Goal: Check status: Check status

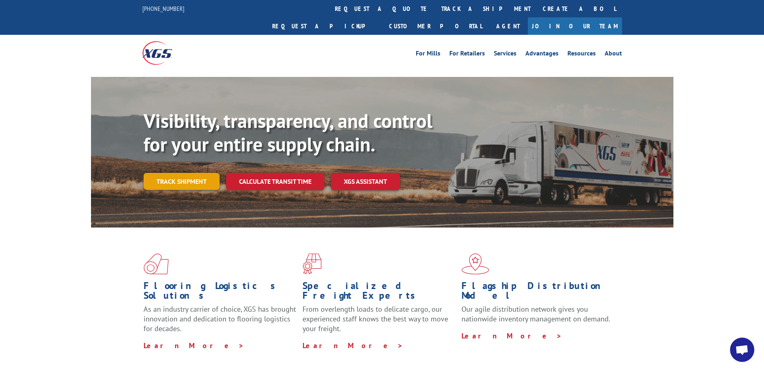
click at [179, 173] on link "Track shipment" at bounding box center [182, 181] width 76 height 17
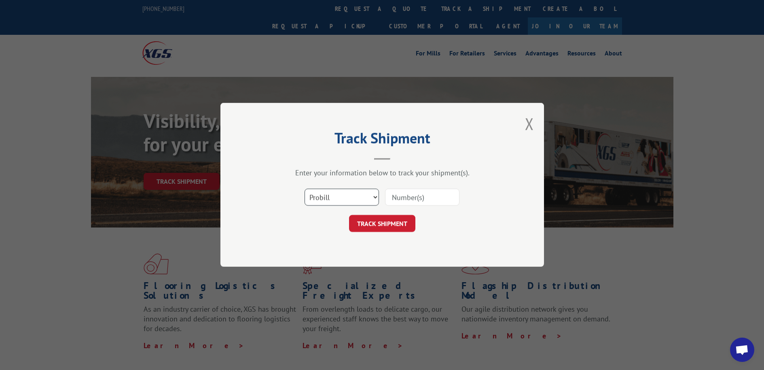
select select "bol"
click at [406, 195] on input at bounding box center [422, 197] width 74 height 17
type input "2562353"
click at [377, 221] on button "TRACK SHIPMENT" at bounding box center [382, 223] width 66 height 17
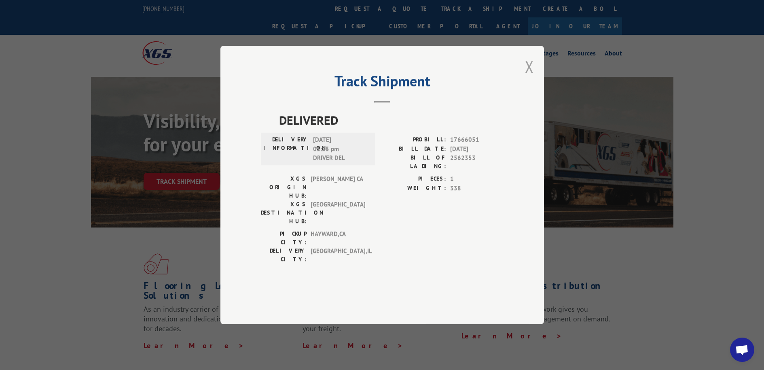
click at [528, 77] on button "Close modal" at bounding box center [529, 66] width 9 height 21
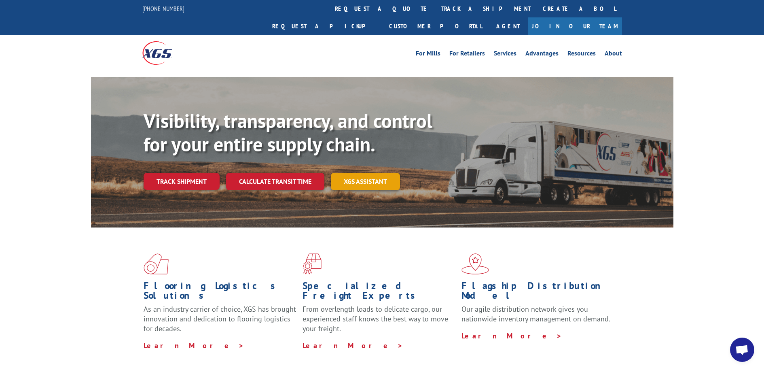
click at [359, 173] on link "XGS ASSISTANT" at bounding box center [365, 181] width 69 height 17
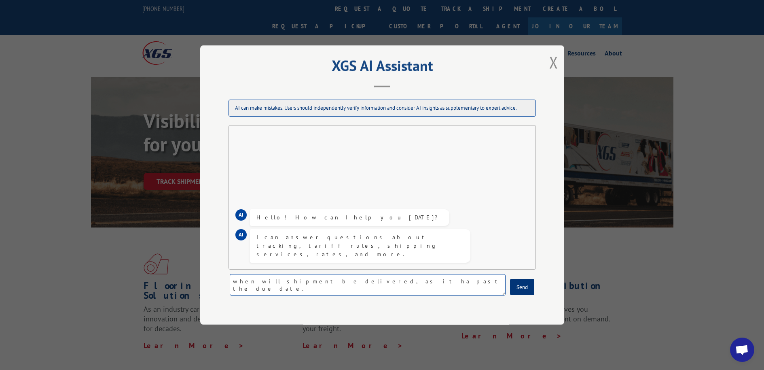
type textarea "when will shipment be delivered, as it ha past the due date."
click at [516, 287] on button "Send" at bounding box center [522, 287] width 24 height 16
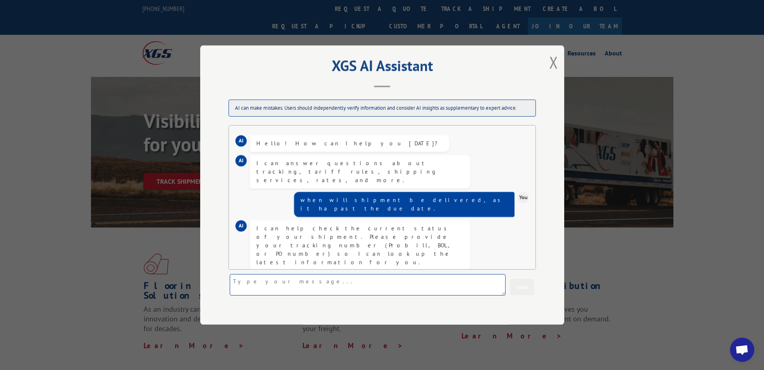
click at [365, 279] on textarea at bounding box center [368, 284] width 276 height 21
type textarea "2562353"
click at [524, 285] on button "Send" at bounding box center [522, 287] width 24 height 16
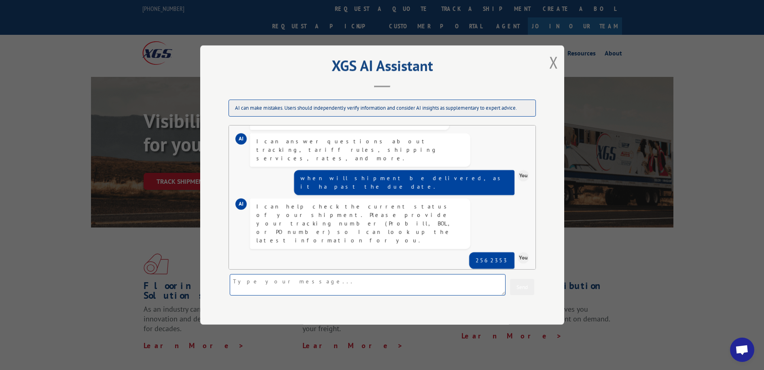
click at [388, 283] on textarea at bounding box center [368, 284] width 276 height 21
type textarea "BOL"
click at [521, 288] on button "Send" at bounding box center [522, 287] width 24 height 16
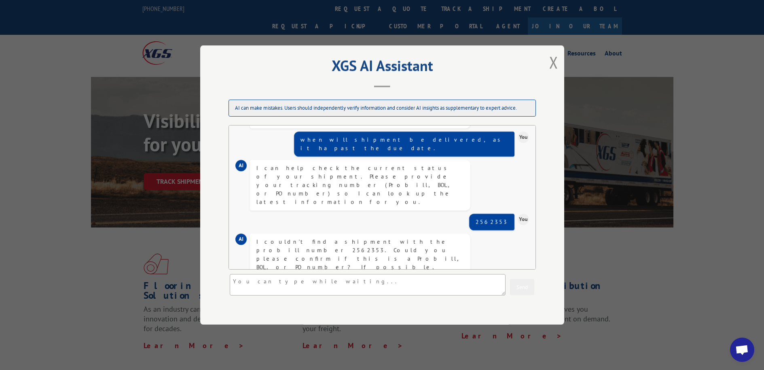
scroll to position [155, 0]
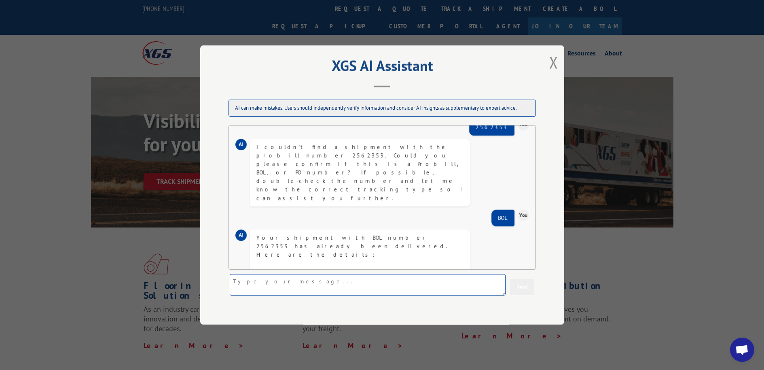
click at [369, 283] on textarea at bounding box center [368, 284] width 276 height 21
type textarea "the shipment did not go to my address."
click at [520, 287] on button "Send" at bounding box center [522, 287] width 24 height 16
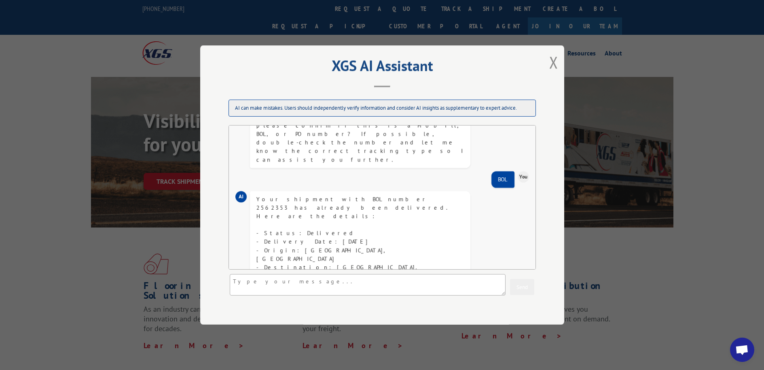
scroll to position [237, 0]
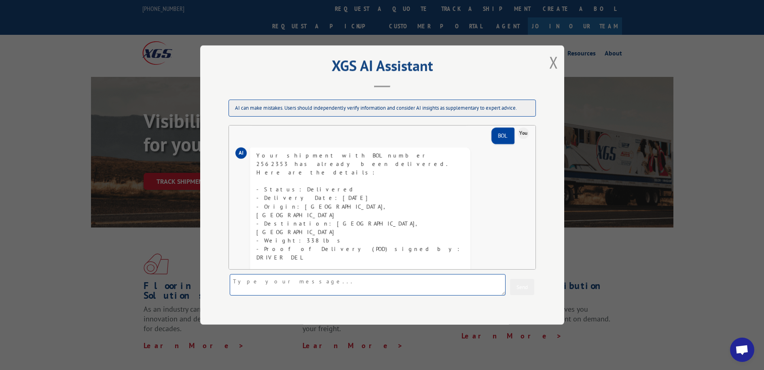
click at [335, 281] on textarea at bounding box center [368, 284] width 276 height 21
type textarea "yes"
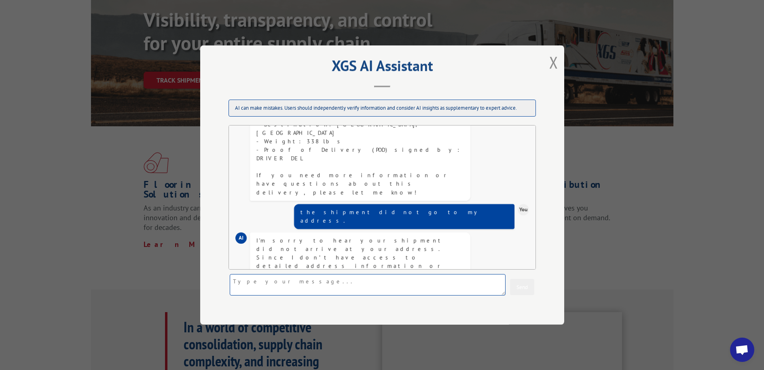
scroll to position [102, 0]
click at [550, 63] on button "Close modal" at bounding box center [553, 61] width 9 height 21
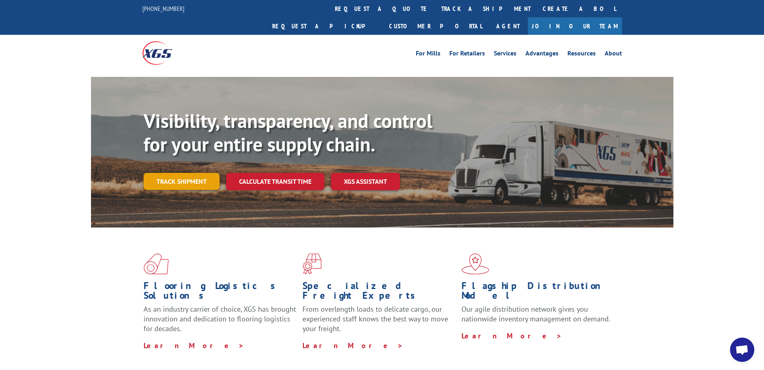
click at [182, 173] on link "Track shipment" at bounding box center [182, 181] width 76 height 17
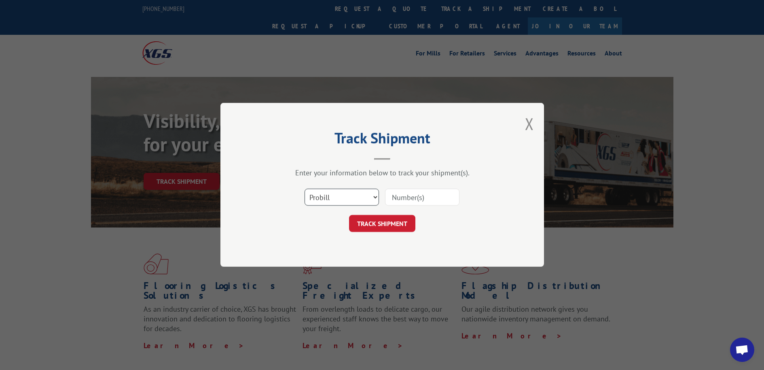
select select "bol"
click at [393, 198] on input at bounding box center [422, 197] width 74 height 17
type input "2562353"
click at [368, 226] on button "TRACK SHIPMENT" at bounding box center [382, 223] width 66 height 17
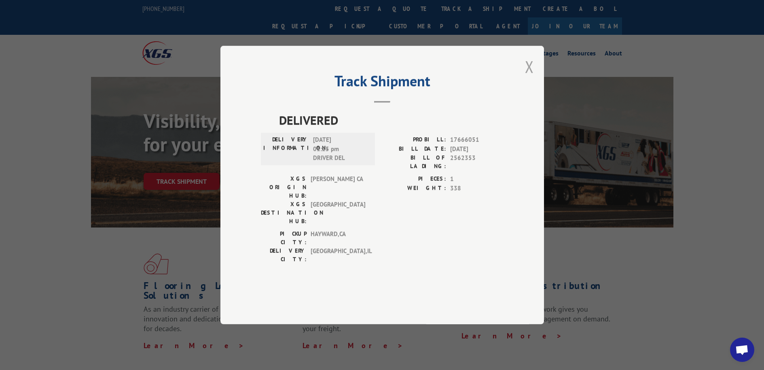
click at [527, 77] on button "Close modal" at bounding box center [529, 66] width 9 height 21
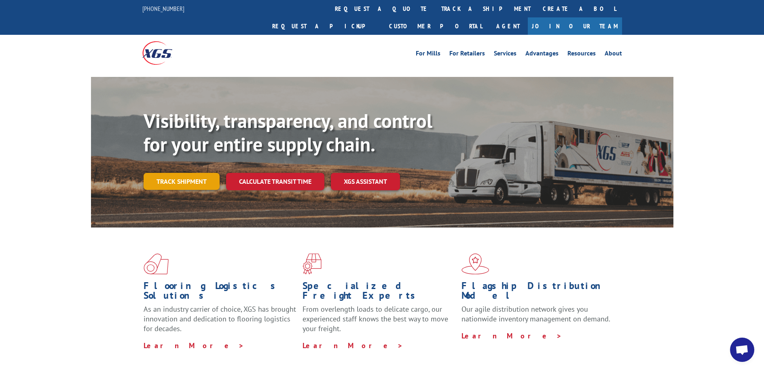
click at [179, 173] on link "Track shipment" at bounding box center [182, 181] width 76 height 17
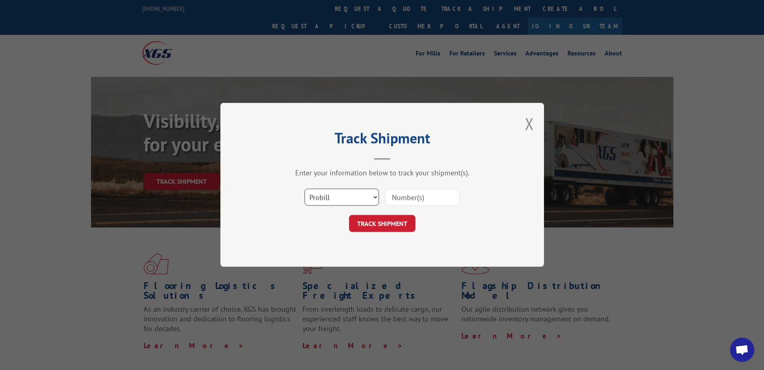
select select "bol"
click at [404, 200] on input at bounding box center [422, 197] width 74 height 17
type input "2562353"
click at [390, 222] on button "TRACK SHIPMENT" at bounding box center [382, 223] width 66 height 17
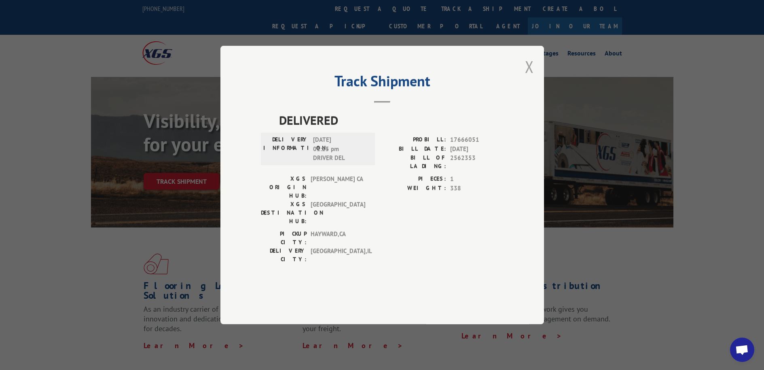
click at [532, 77] on button "Close modal" at bounding box center [529, 66] width 9 height 21
